Goal: Task Accomplishment & Management: Complete application form

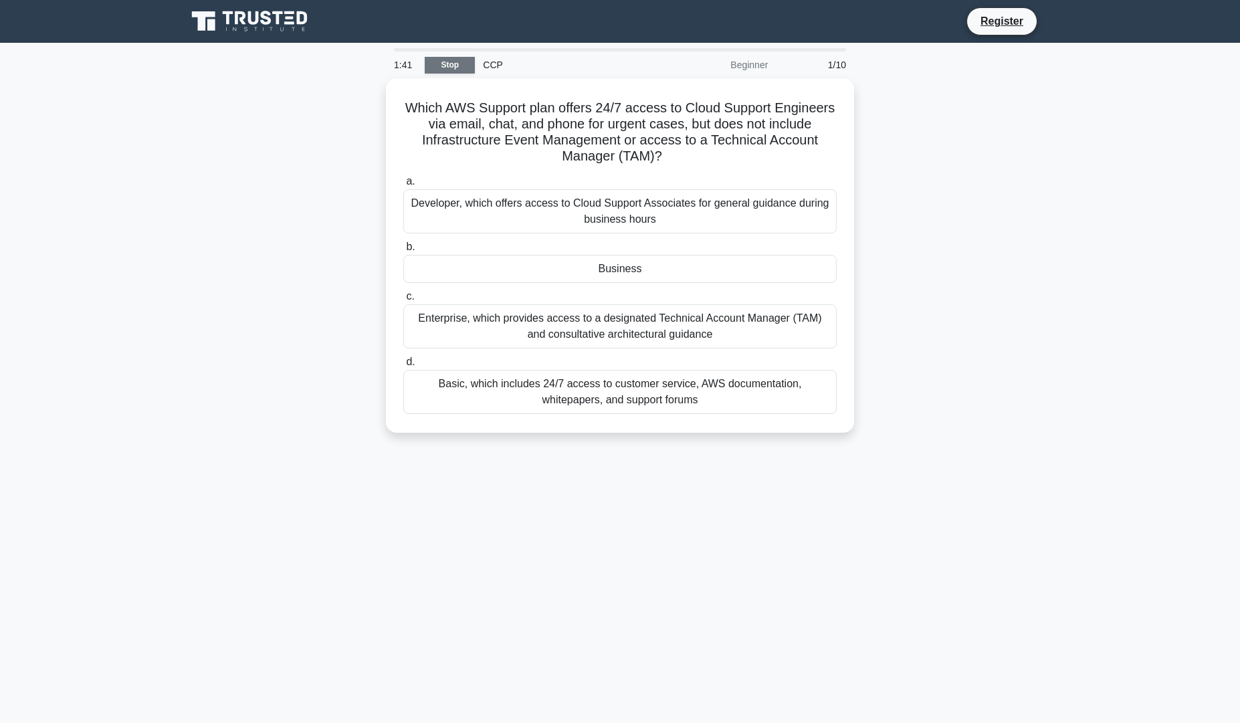
click at [439, 70] on link "Stop" at bounding box center [450, 65] width 50 height 17
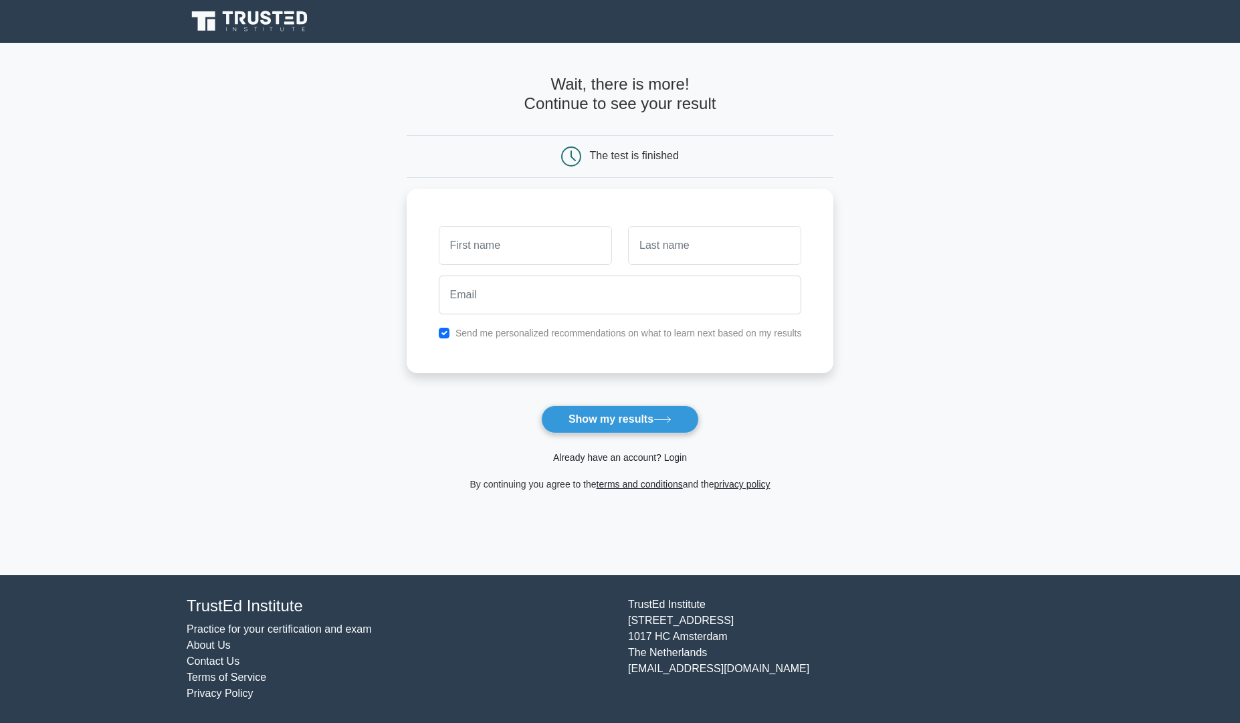
click at [607, 459] on link "Already have an account? Login" at bounding box center [620, 457] width 134 height 11
